Goal: Task Accomplishment & Management: Manage account settings

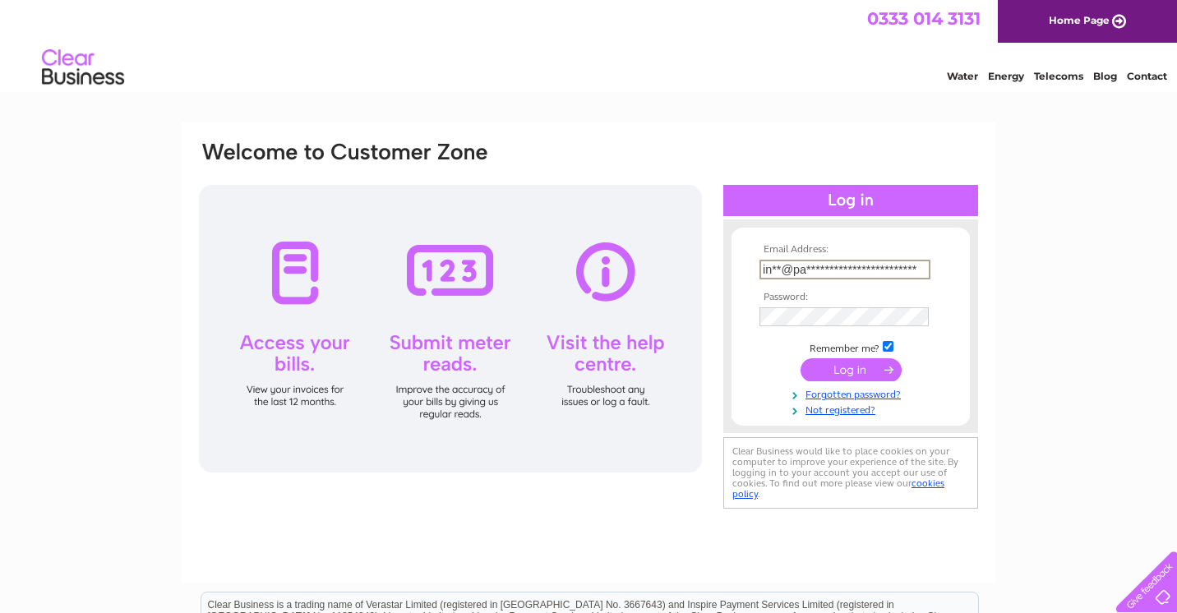
click at [851, 382] on input "submit" at bounding box center [851, 369] width 101 height 23
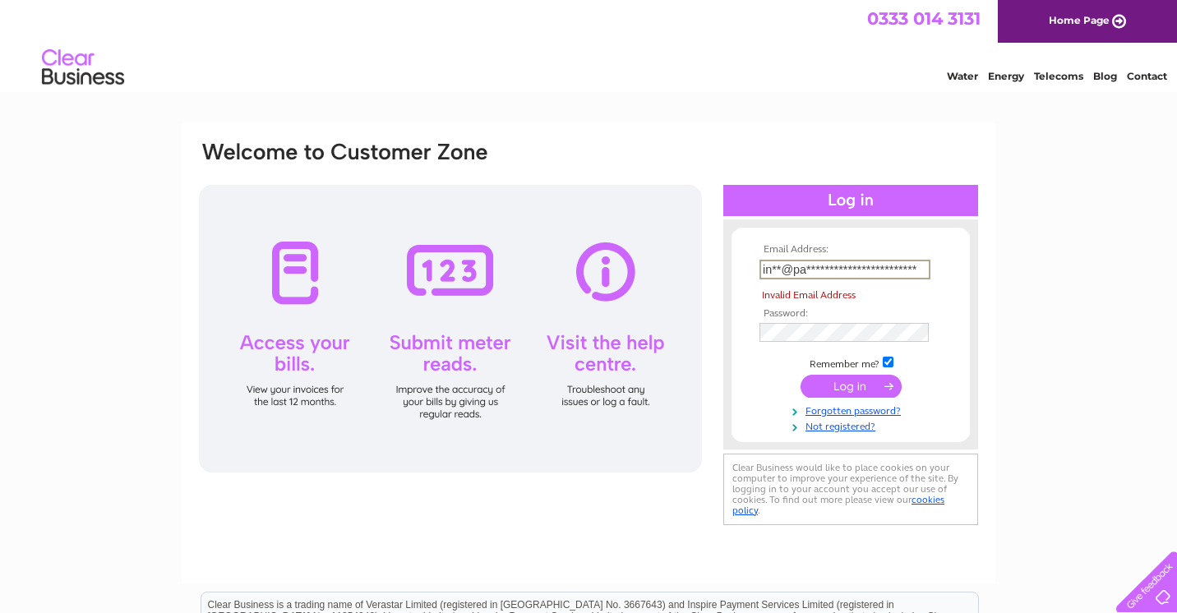
click at [832, 265] on input "**********" at bounding box center [845, 270] width 171 height 20
drag, startPoint x: 882, startPoint y: 264, endPoint x: 770, endPoint y: 268, distance: 112.7
click at [772, 268] on input "**********" at bounding box center [845, 270] width 171 height 20
type input "*"
click at [673, 393] on div at bounding box center [450, 329] width 503 height 288
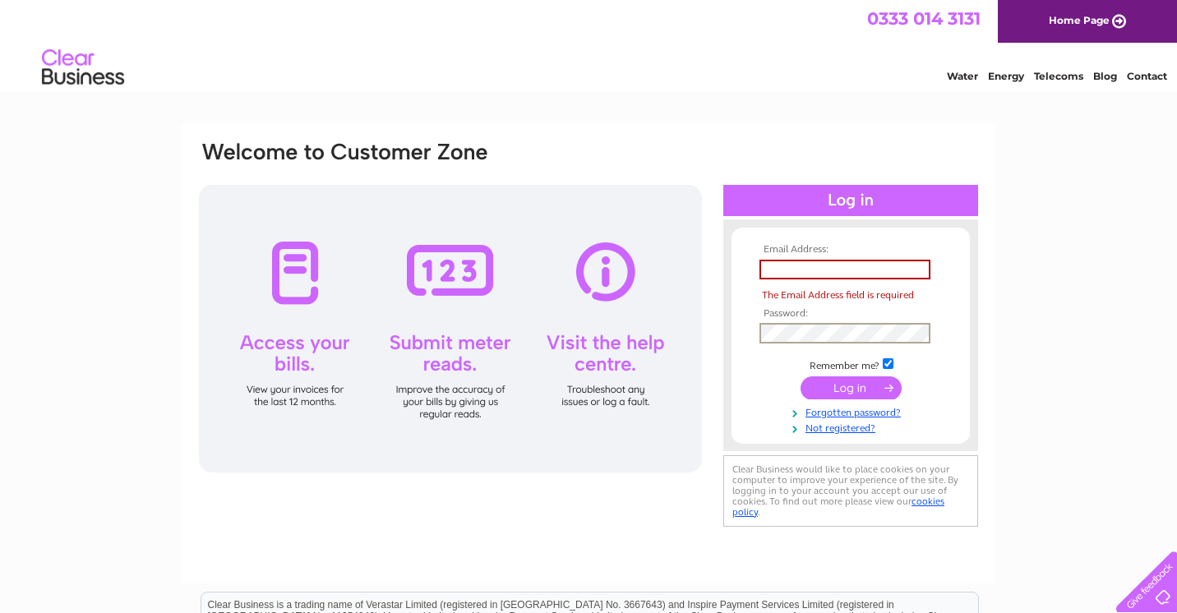
click at [757, 345] on td at bounding box center [851, 333] width 191 height 29
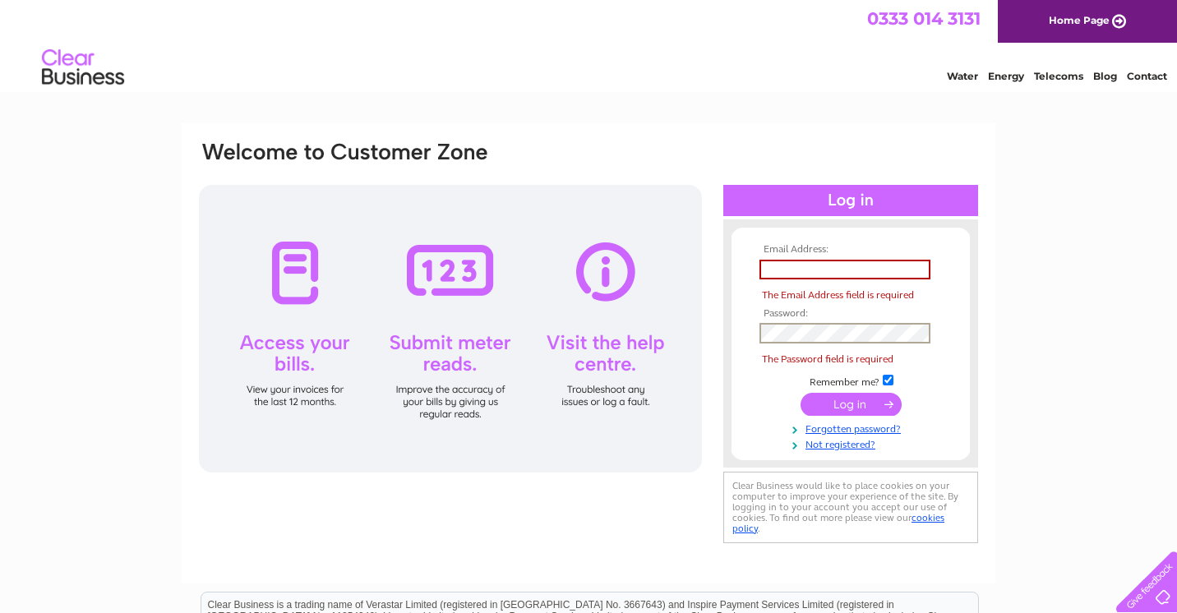
click at [775, 270] on input "text" at bounding box center [845, 270] width 171 height 20
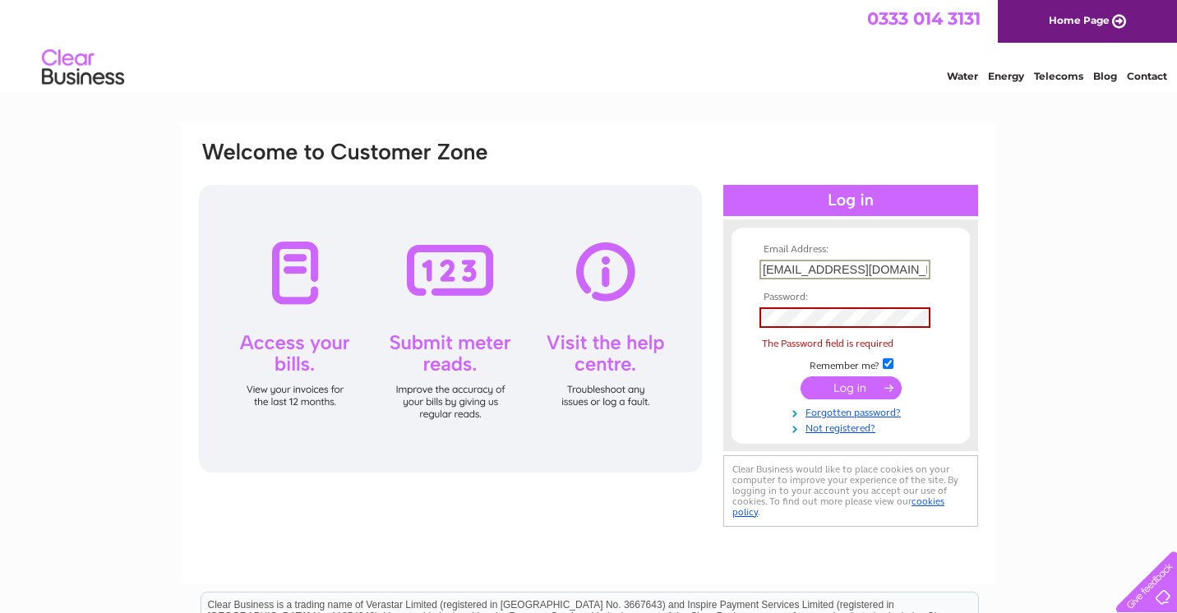
type input "info@paperwhitefloraldesign.com"
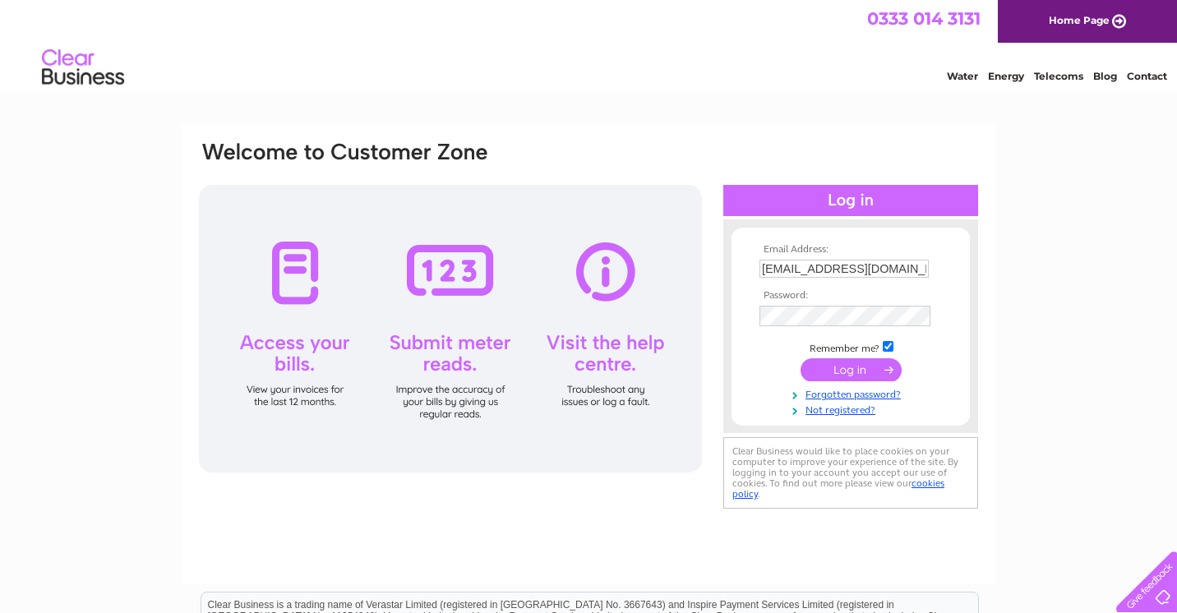
click at [841, 372] on input "submit" at bounding box center [851, 369] width 101 height 23
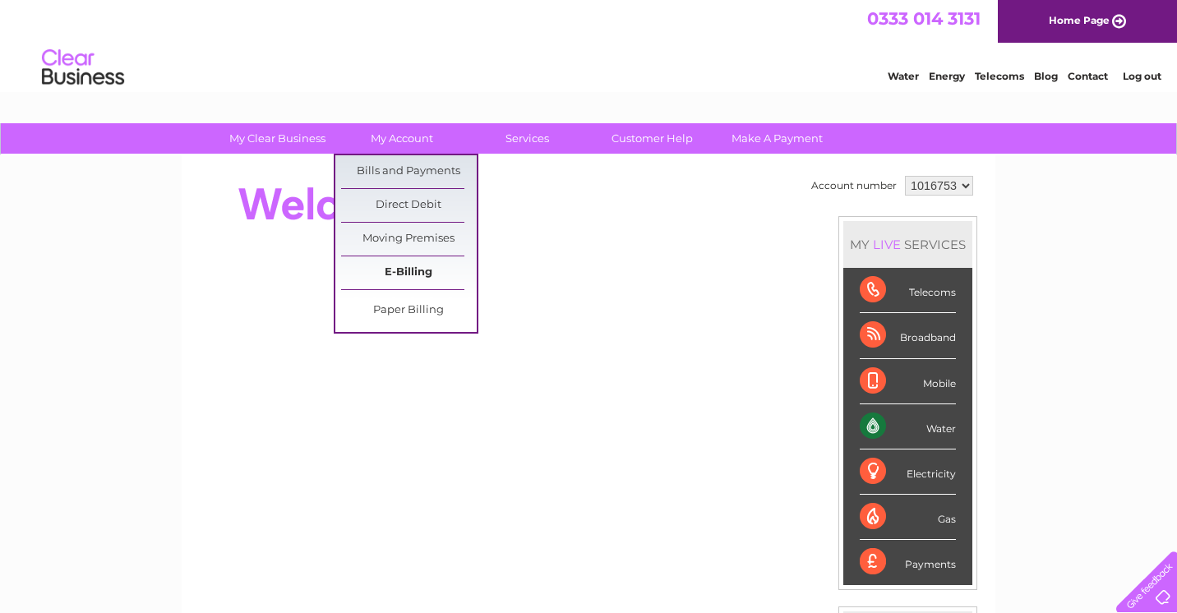
click at [414, 272] on link "E-Billing" at bounding box center [409, 273] width 136 height 33
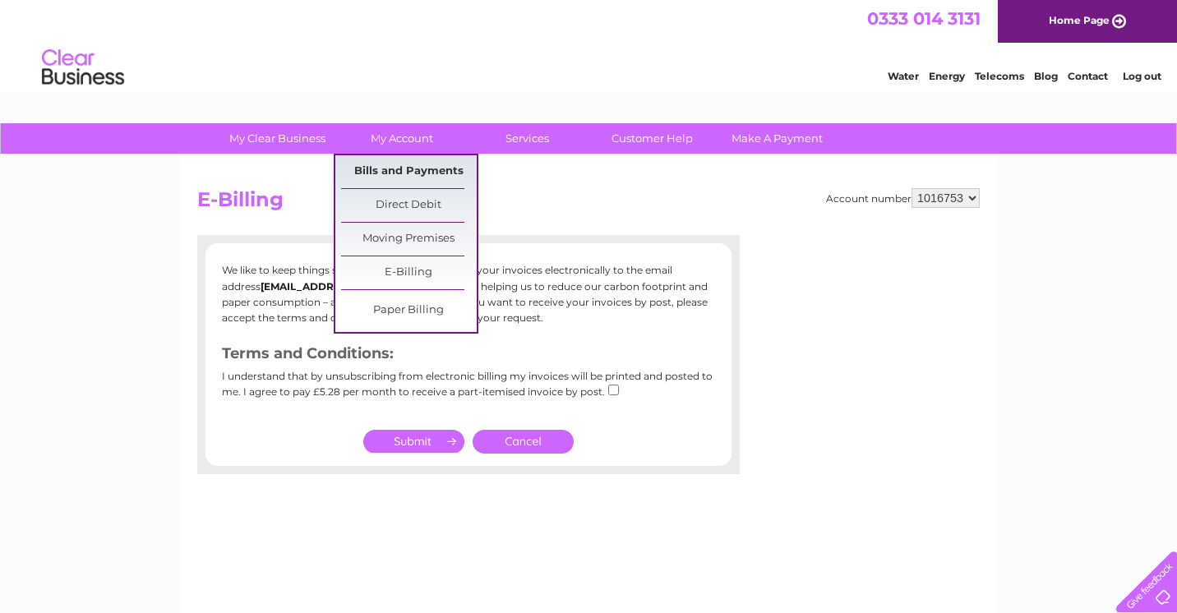
click at [403, 169] on link "Bills and Payments" at bounding box center [409, 171] width 136 height 33
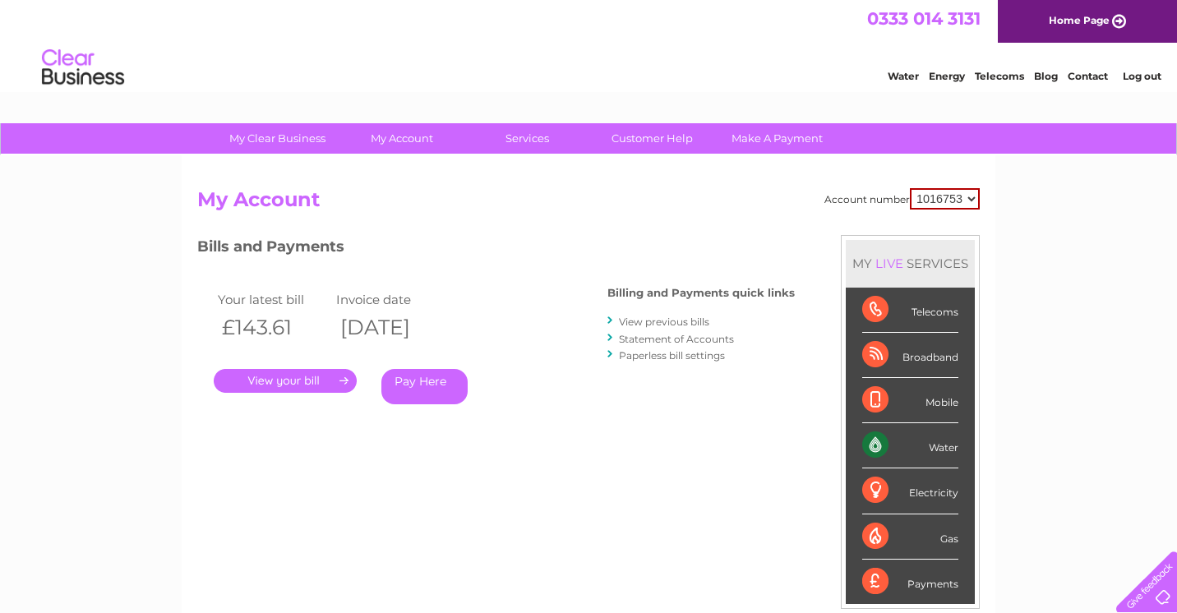
click at [661, 322] on link "View previous bills" at bounding box center [664, 322] width 90 height 12
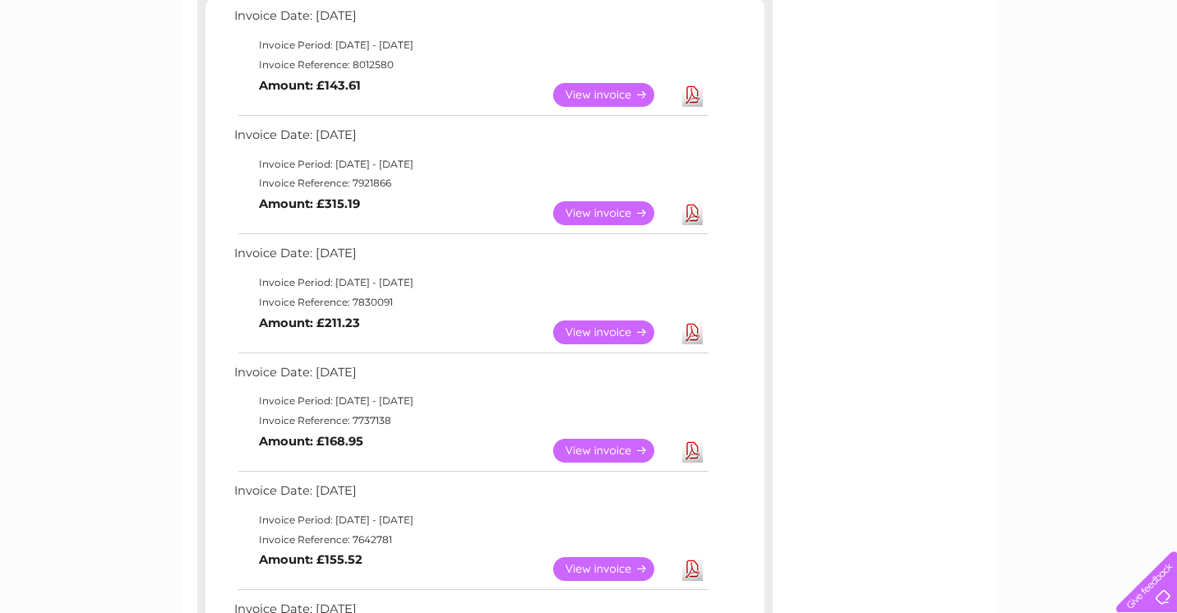
scroll to position [302, 0]
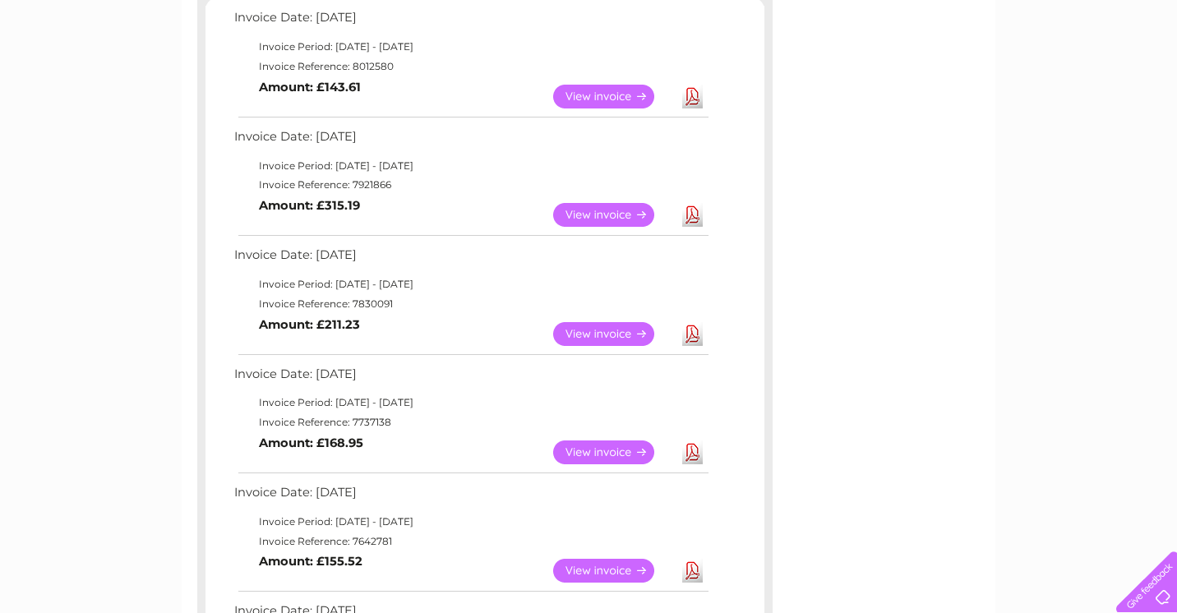
click at [634, 324] on link "View" at bounding box center [613, 334] width 121 height 24
click at [597, 213] on link "View" at bounding box center [613, 215] width 121 height 24
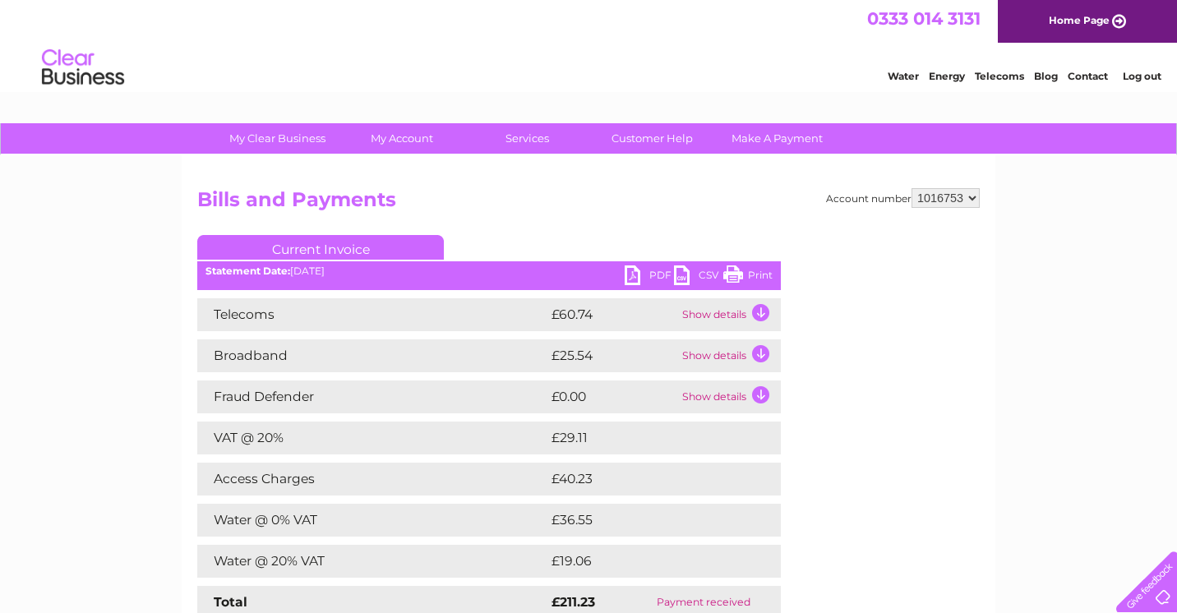
click at [632, 271] on link "PDF" at bounding box center [649, 278] width 49 height 24
click at [648, 276] on link "PDF" at bounding box center [649, 278] width 49 height 24
click at [1136, 81] on link "Log out" at bounding box center [1142, 76] width 39 height 12
